Goal: Transaction & Acquisition: Purchase product/service

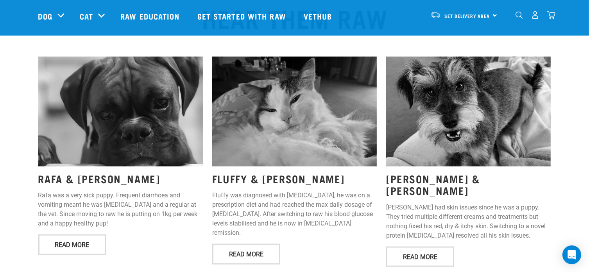
scroll to position [1027, 0]
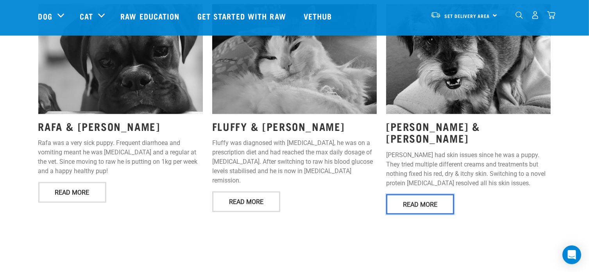
click at [412, 194] on link "Read More" at bounding box center [420, 204] width 68 height 20
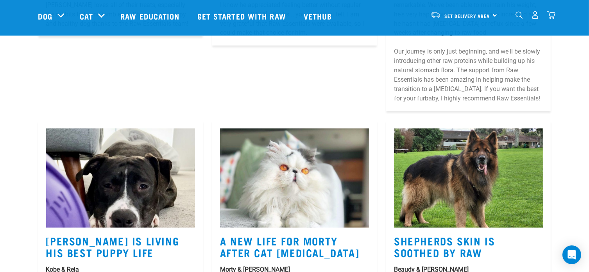
scroll to position [1455, 0]
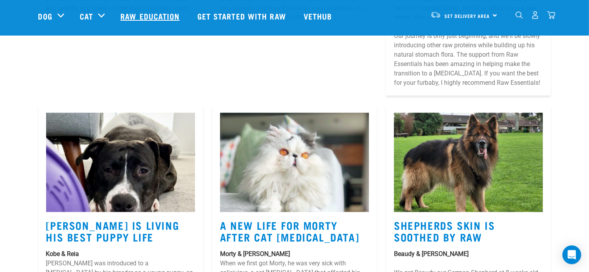
click at [152, 18] on link "Raw Education" at bounding box center [151, 15] width 77 height 31
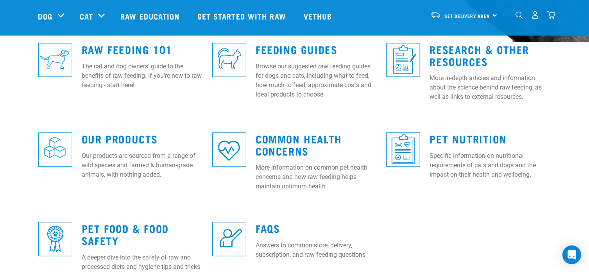
scroll to position [229, 0]
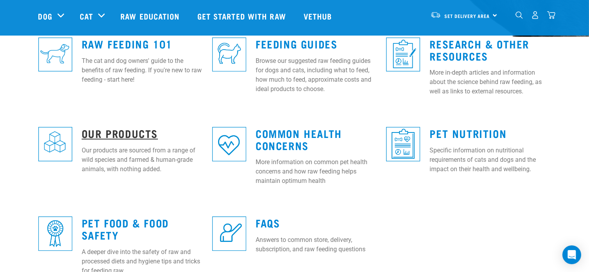
click at [97, 134] on link "Our Products" at bounding box center [120, 133] width 76 height 6
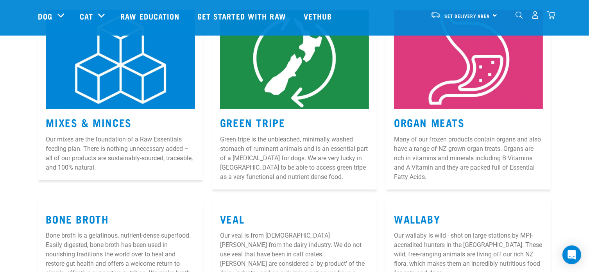
scroll to position [177, 0]
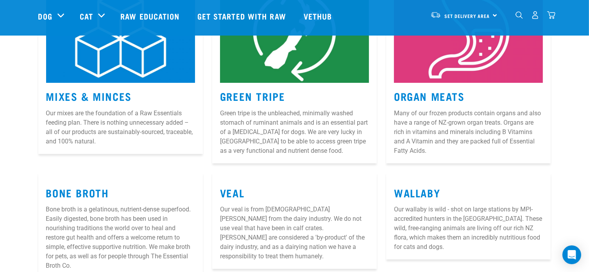
click at [109, 60] on img at bounding box center [120, 33] width 149 height 99
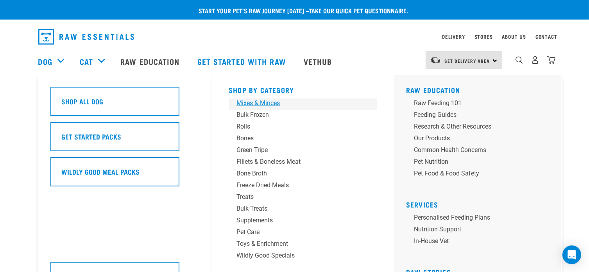
click at [269, 104] on div "Mixes & Minces" at bounding box center [298, 103] width 122 height 9
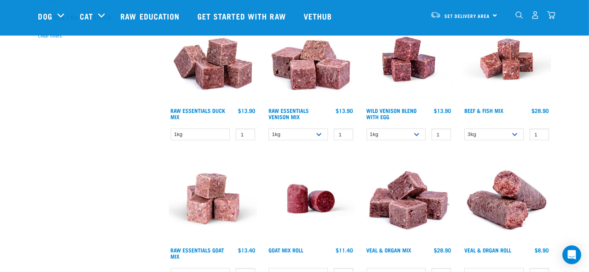
scroll to position [260, 0]
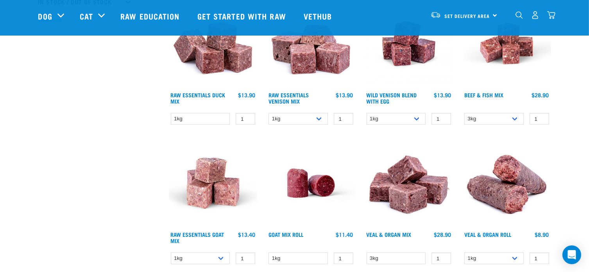
click at [298, 61] on img at bounding box center [311, 43] width 89 height 89
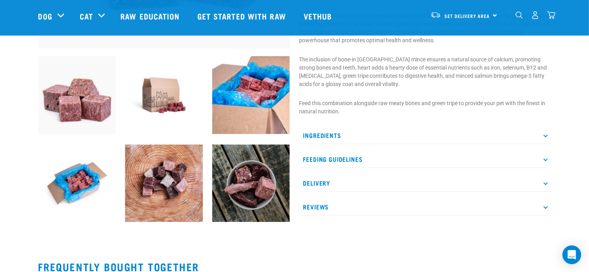
scroll to position [292, 0]
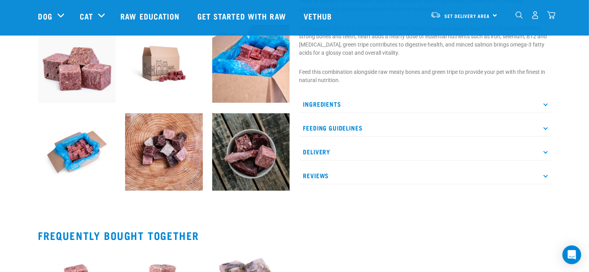
click at [545, 102] on icon at bounding box center [545, 104] width 4 height 4
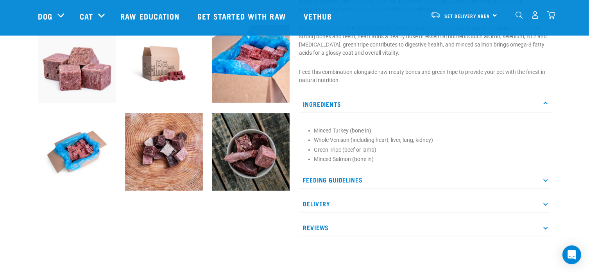
click at [546, 179] on icon at bounding box center [545, 180] width 4 height 4
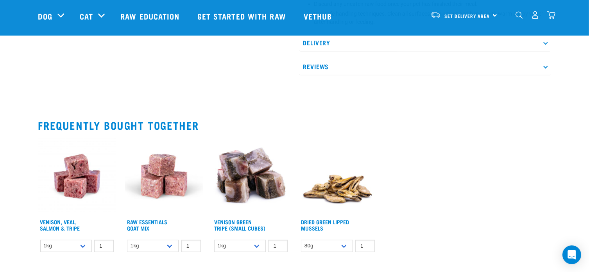
scroll to position [605, 0]
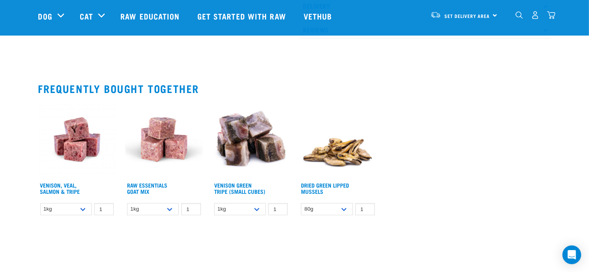
click at [154, 153] on img at bounding box center [164, 140] width 78 height 78
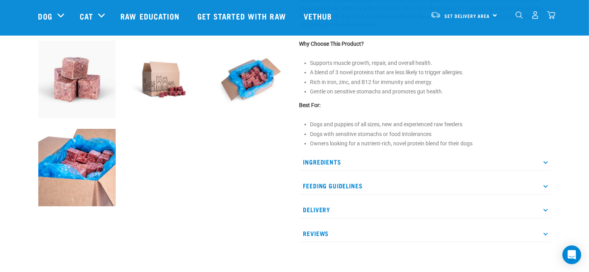
scroll to position [328, 0]
